Goal: Task Accomplishment & Management: Manage account settings

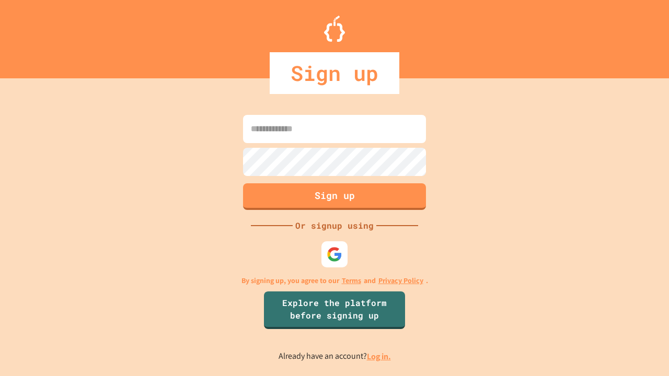
click at [380, 357] on link "Log in." at bounding box center [379, 356] width 24 height 11
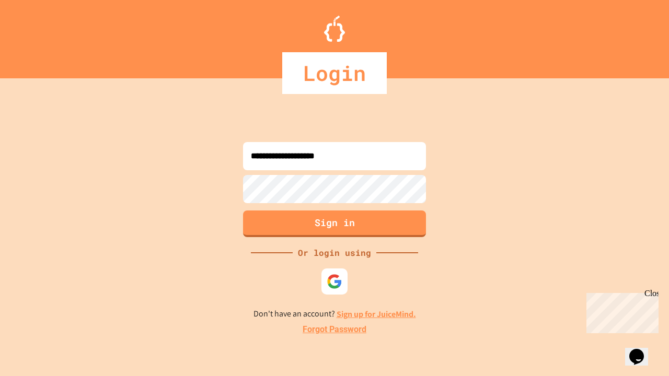
type input "**********"
